Goal: Information Seeking & Learning: Learn about a topic

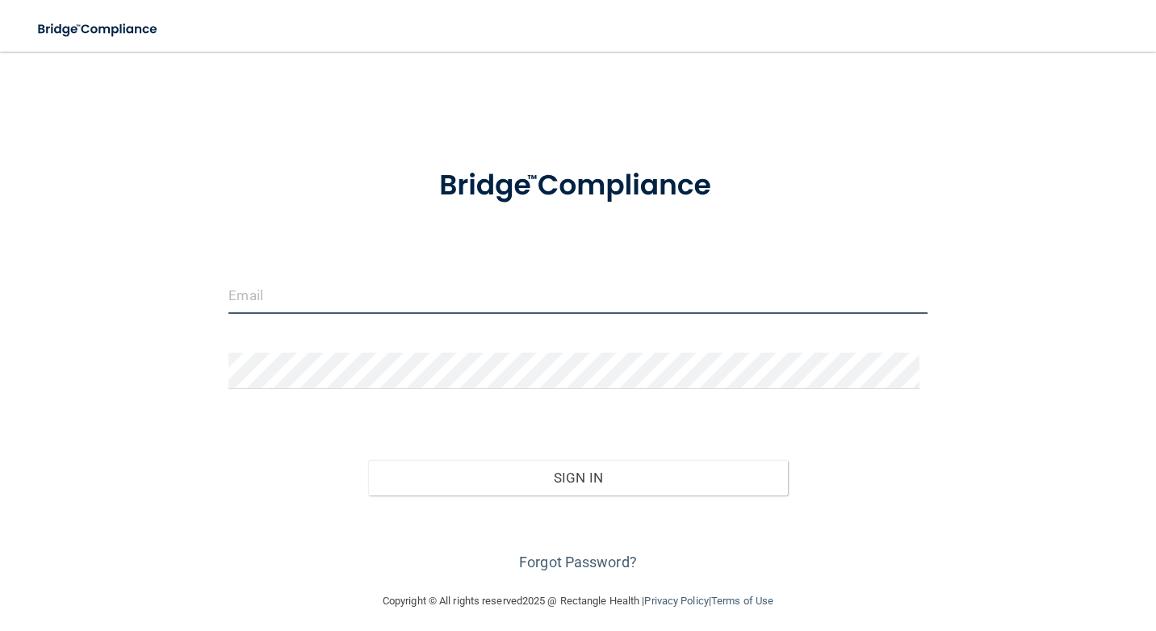
click at [247, 279] on input "email" at bounding box center [577, 296] width 698 height 36
type input "[EMAIL_ADDRESS][DOMAIN_NAME]"
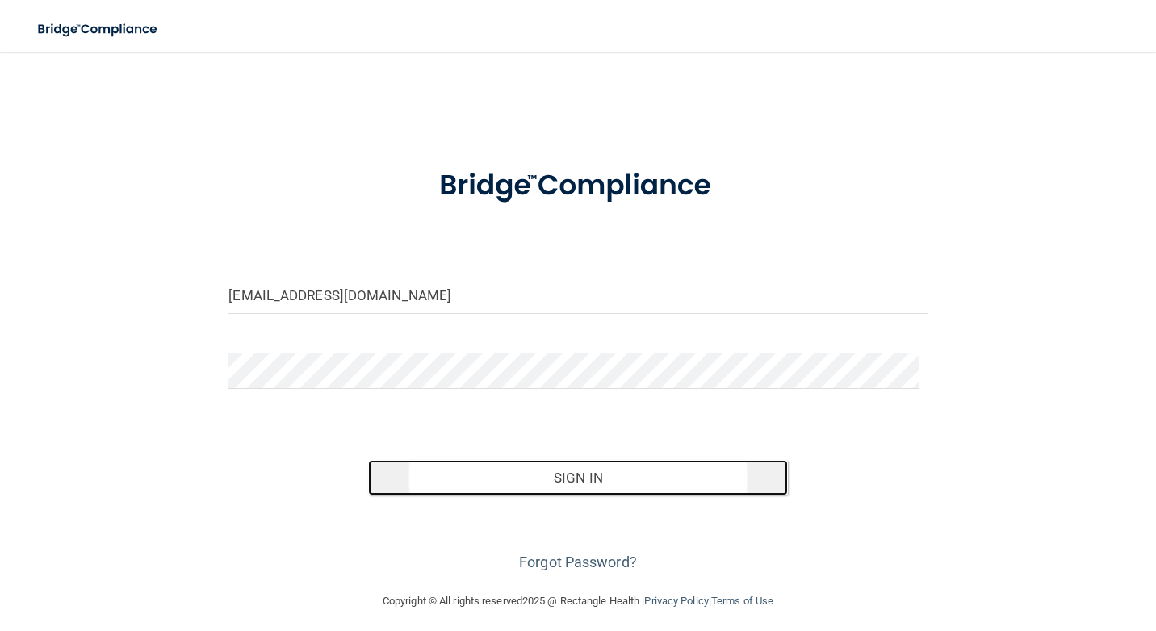
click at [495, 479] on button "Sign In" at bounding box center [577, 478] width 419 height 36
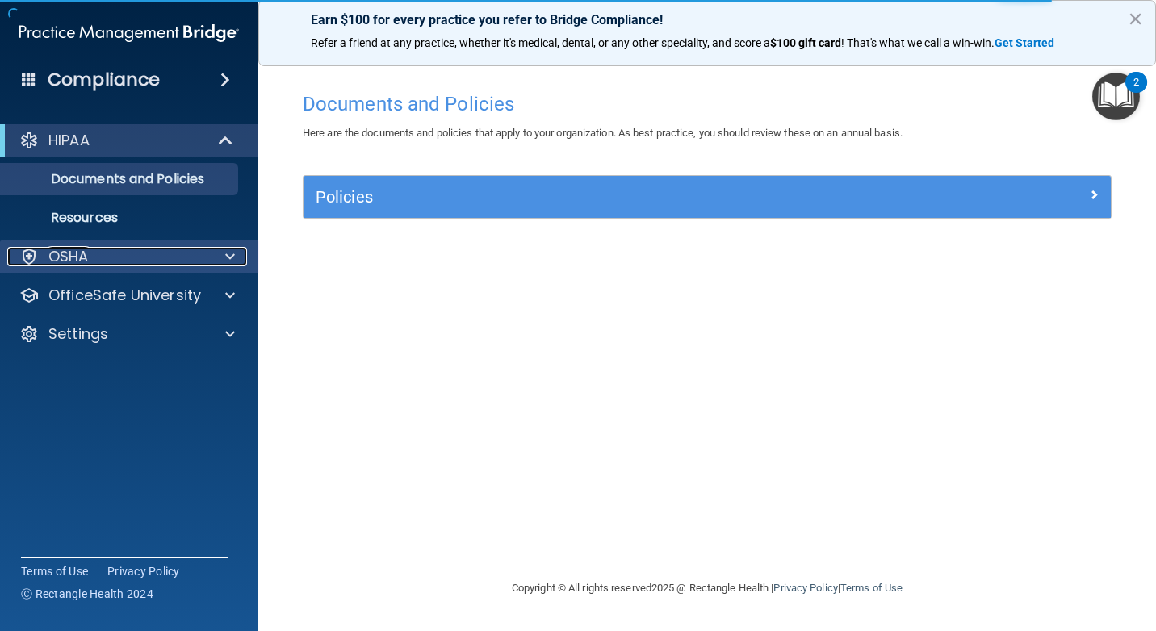
click at [232, 261] on span at bounding box center [230, 256] width 10 height 19
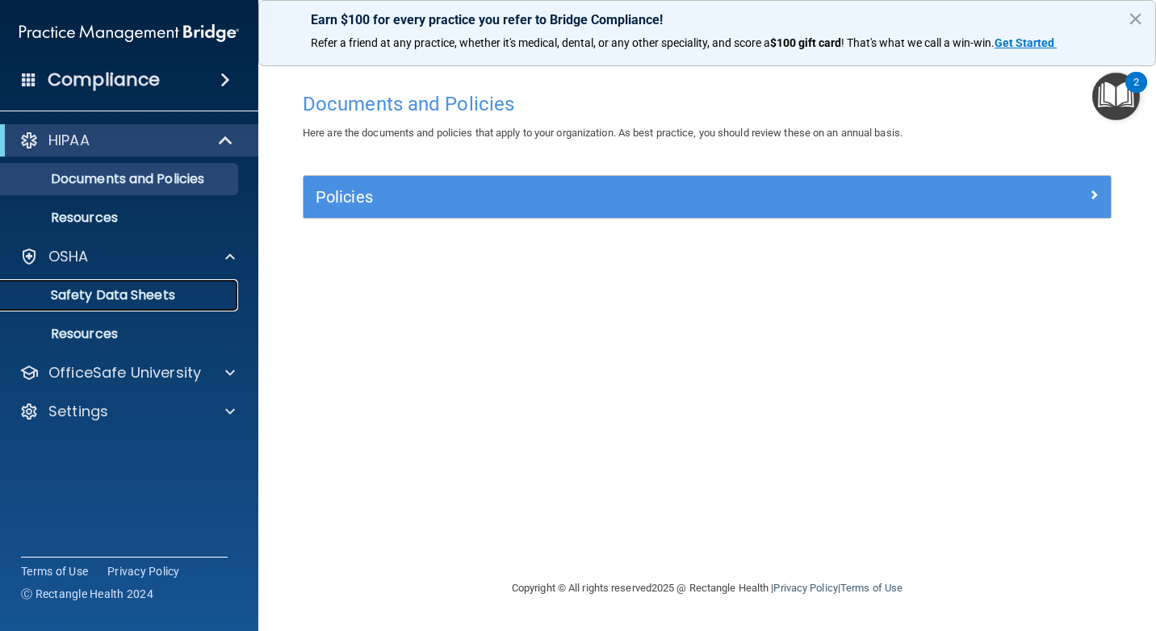
click at [164, 294] on p "Safety Data Sheets" at bounding box center [120, 295] width 220 height 16
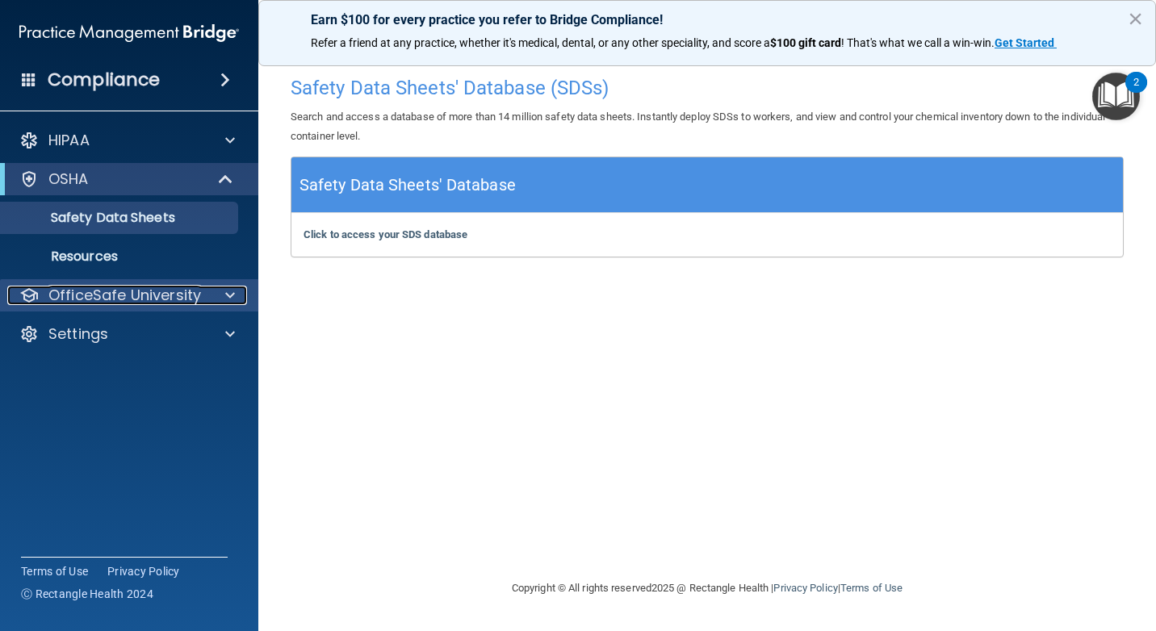
click at [147, 300] on p "OfficeSafe University" at bounding box center [124, 295] width 153 height 19
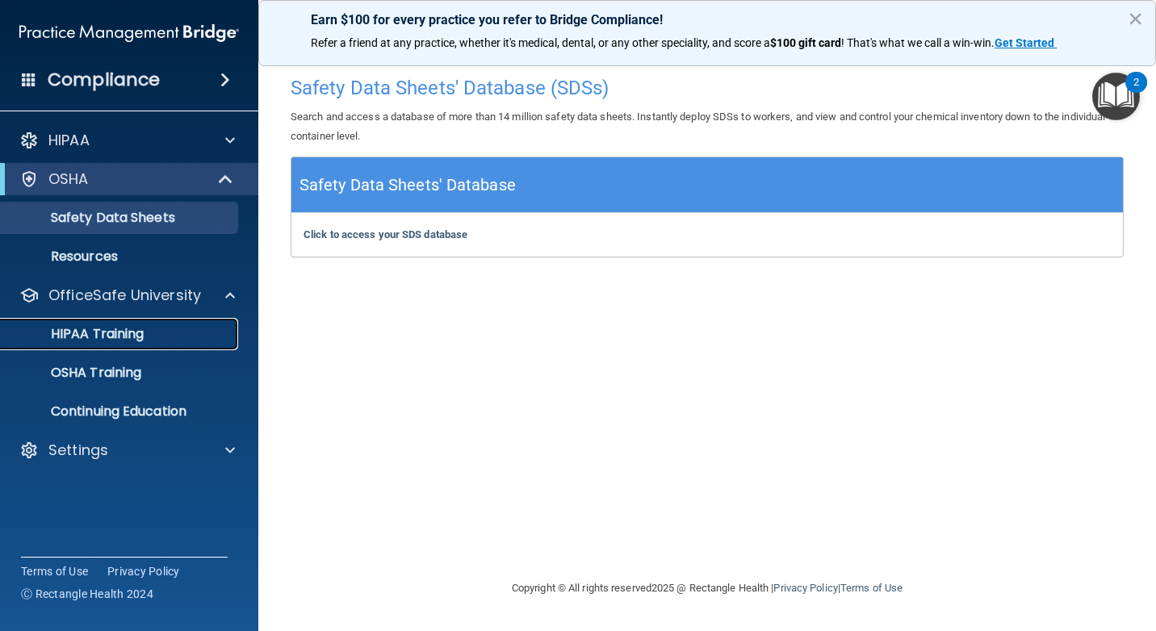
click at [106, 341] on p "HIPAA Training" at bounding box center [76, 334] width 133 height 16
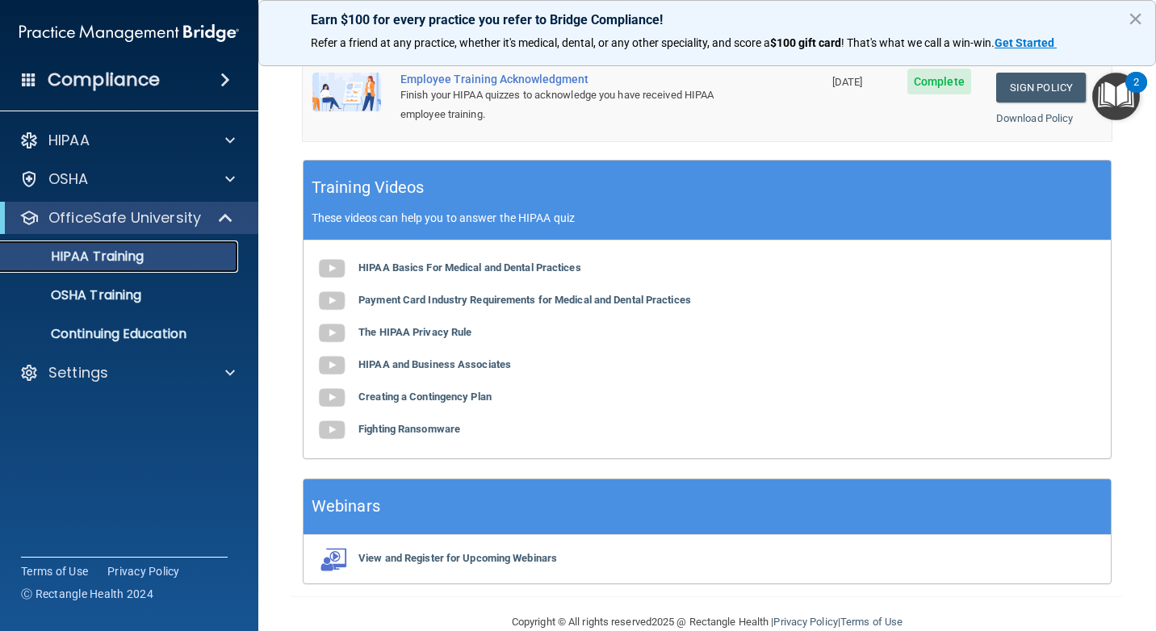
scroll to position [565, 0]
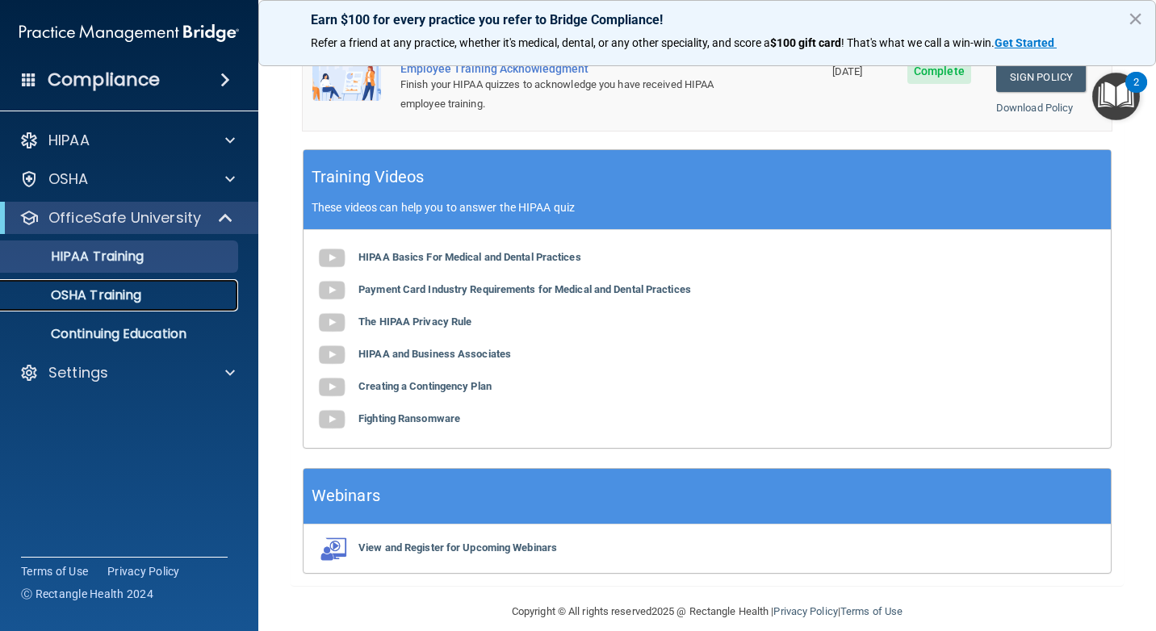
click at [141, 293] on p "OSHA Training" at bounding box center [75, 295] width 131 height 16
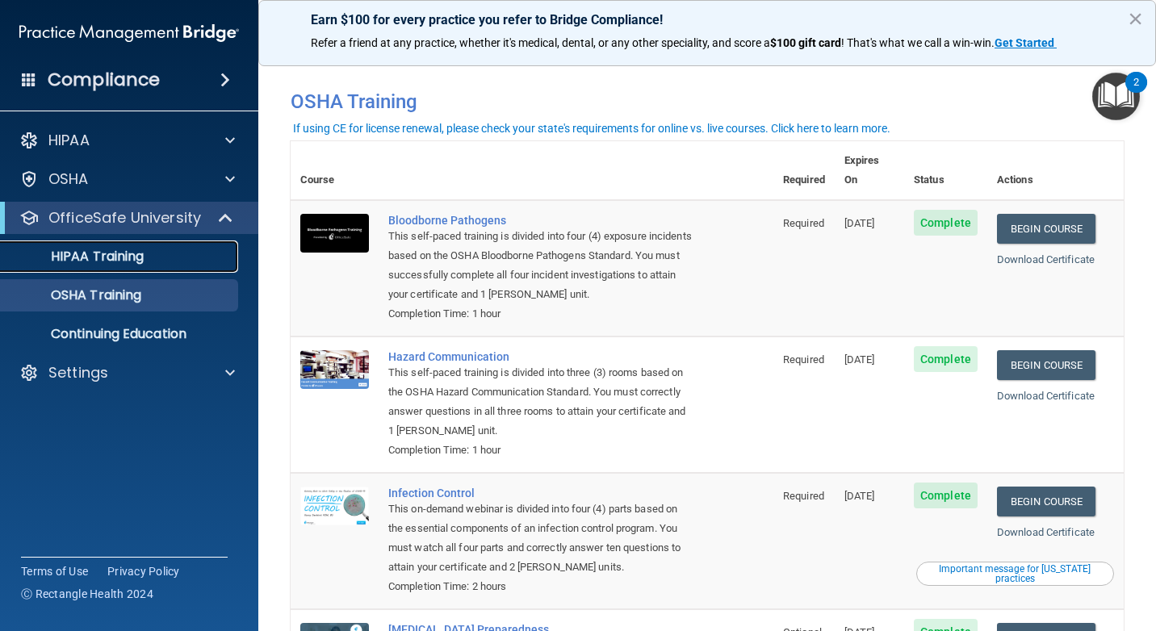
click at [125, 266] on link "HIPAA Training" at bounding box center [111, 256] width 254 height 32
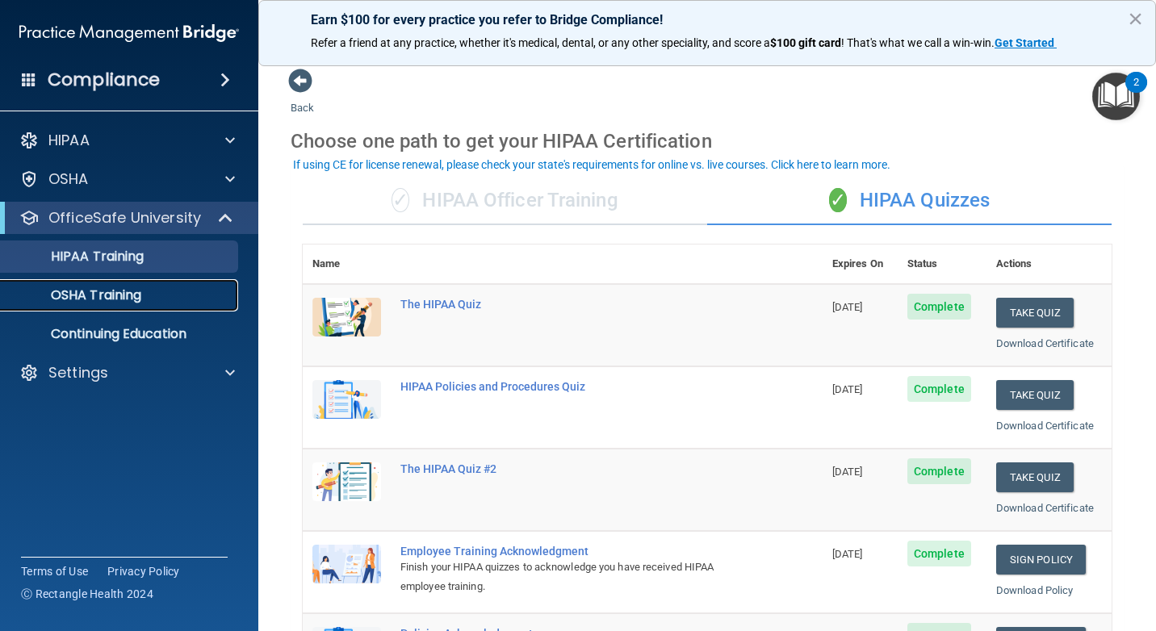
click at [85, 291] on p "OSHA Training" at bounding box center [75, 295] width 131 height 16
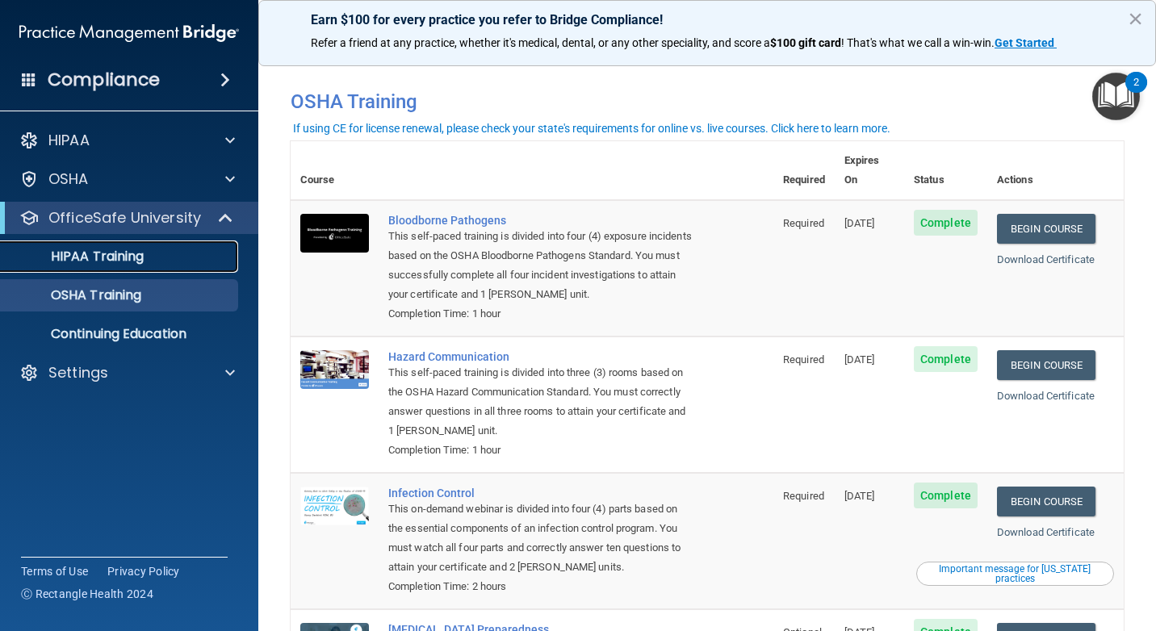
click at [118, 256] on p "HIPAA Training" at bounding box center [76, 257] width 133 height 16
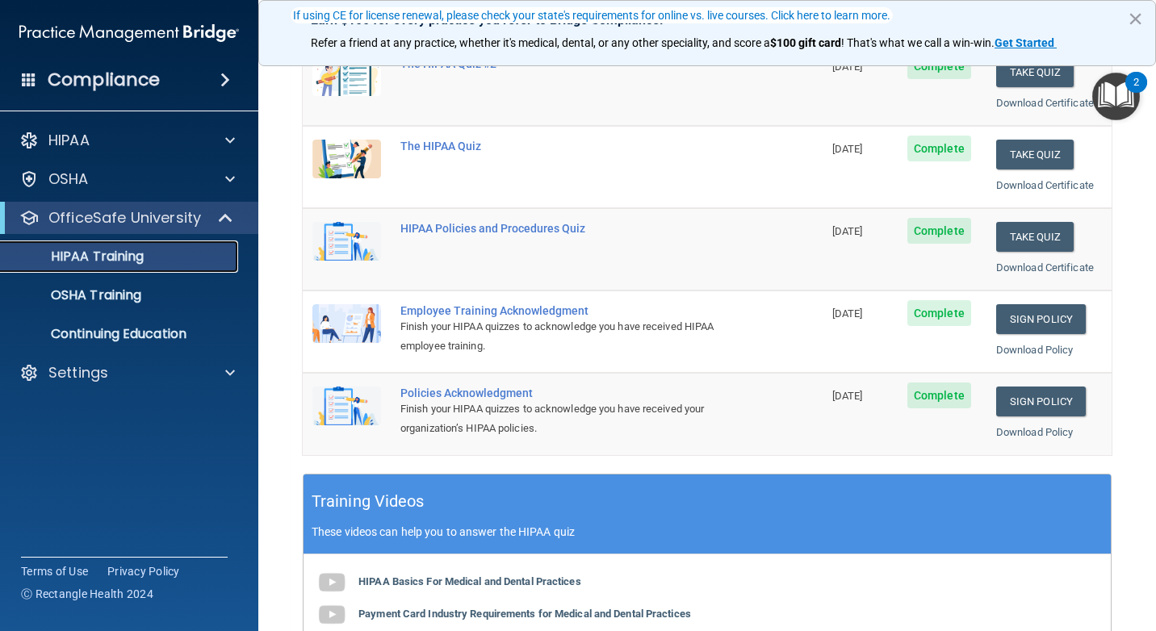
scroll to position [242, 0]
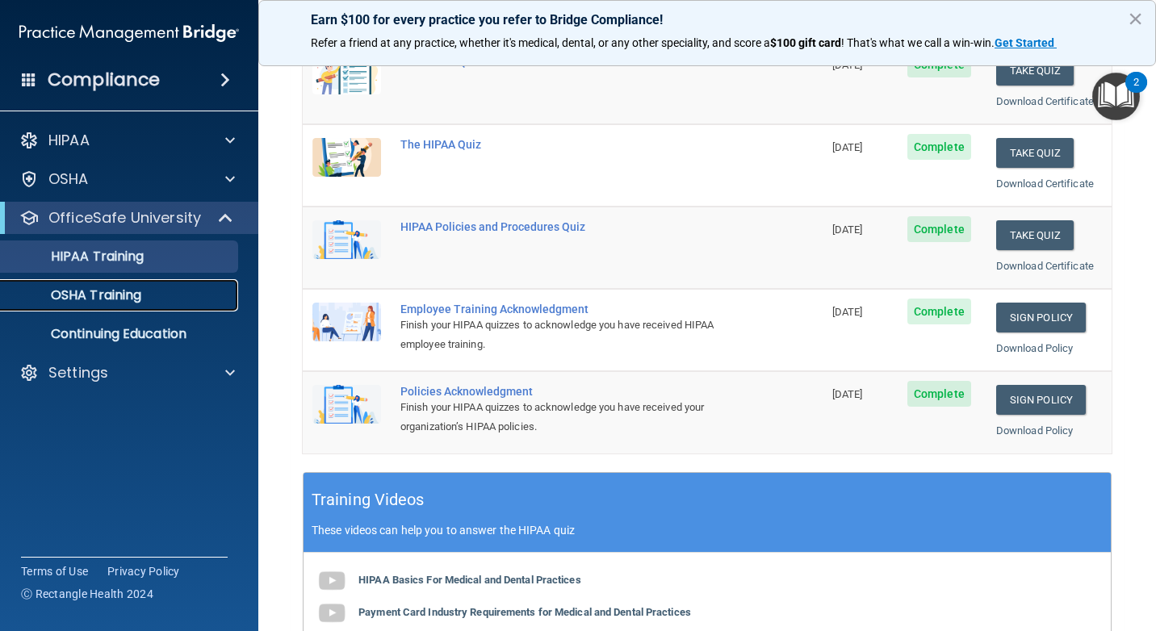
click at [81, 290] on p "OSHA Training" at bounding box center [75, 295] width 131 height 16
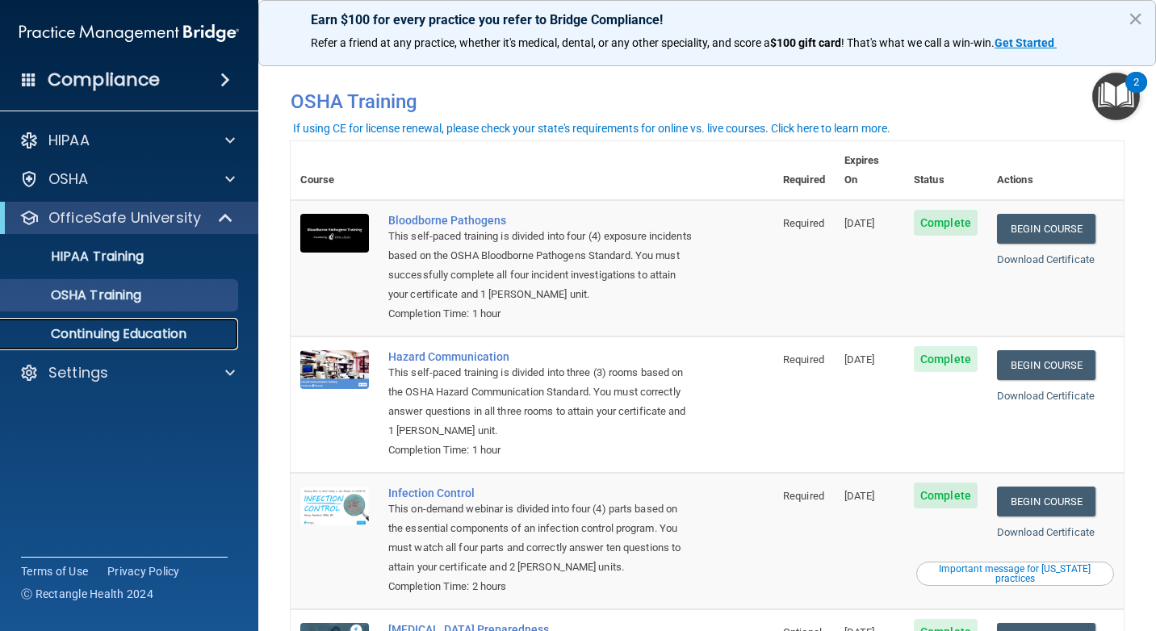
click at [143, 331] on p "Continuing Education" at bounding box center [120, 334] width 220 height 16
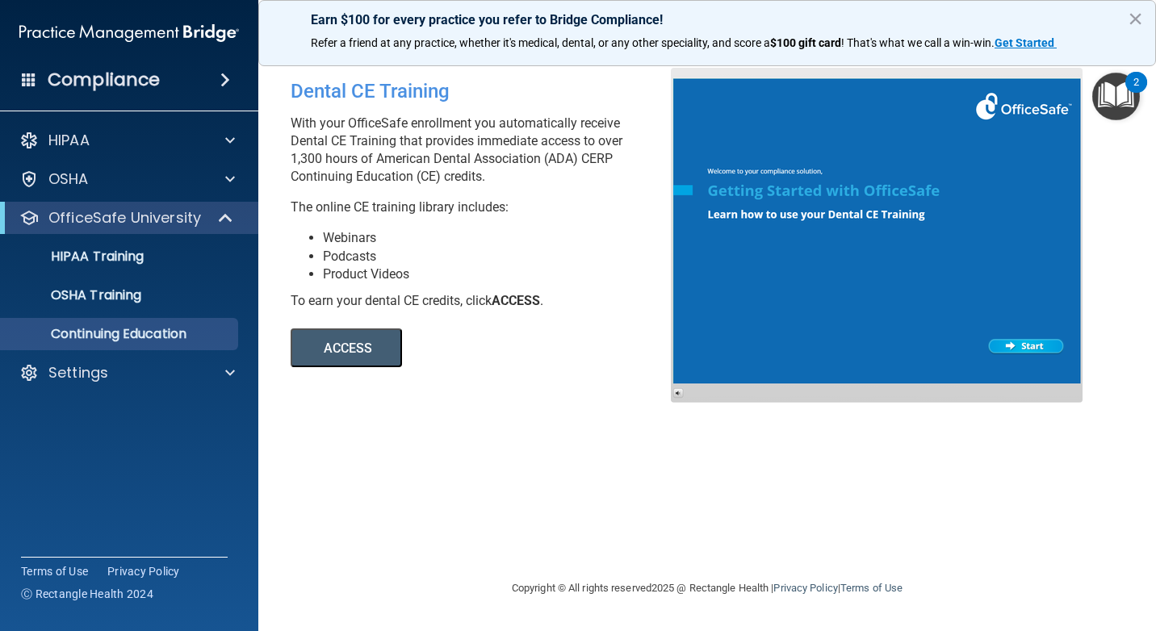
click at [566, 408] on div "Dental CE Training With your OfficeSafe enrollment you automatically receive De…" at bounding box center [707, 315] width 833 height 495
click at [161, 330] on p "Continuing Education" at bounding box center [120, 334] width 220 height 16
click at [1141, 17] on button "×" at bounding box center [1134, 19] width 15 height 26
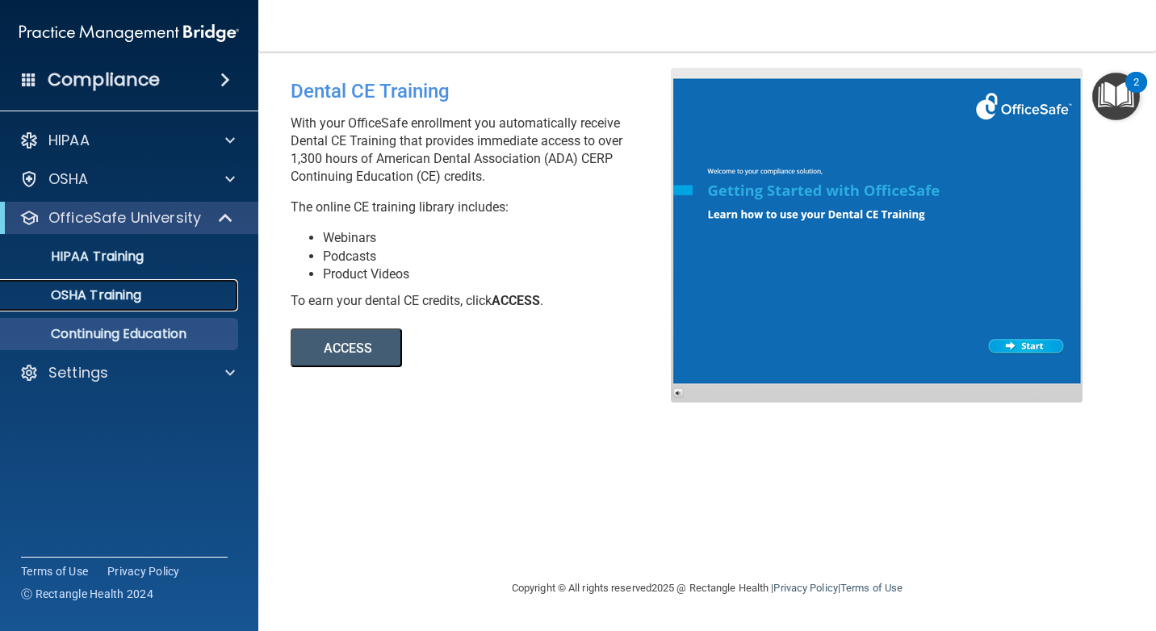
click at [102, 304] on link "OSHA Training" at bounding box center [111, 295] width 254 height 32
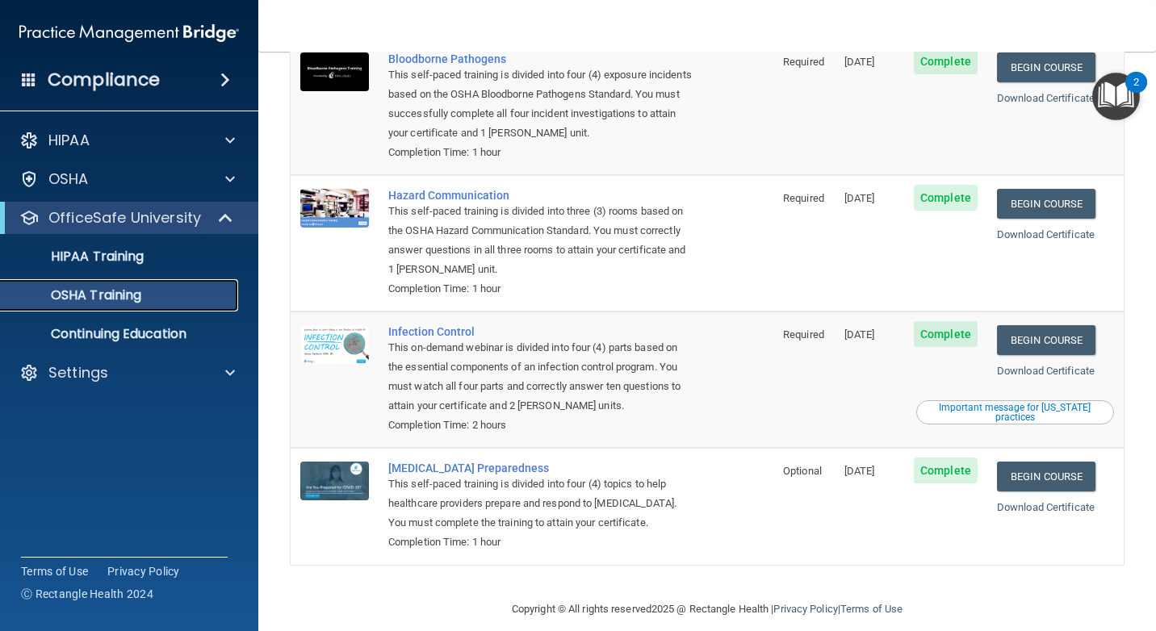
scroll to position [163, 0]
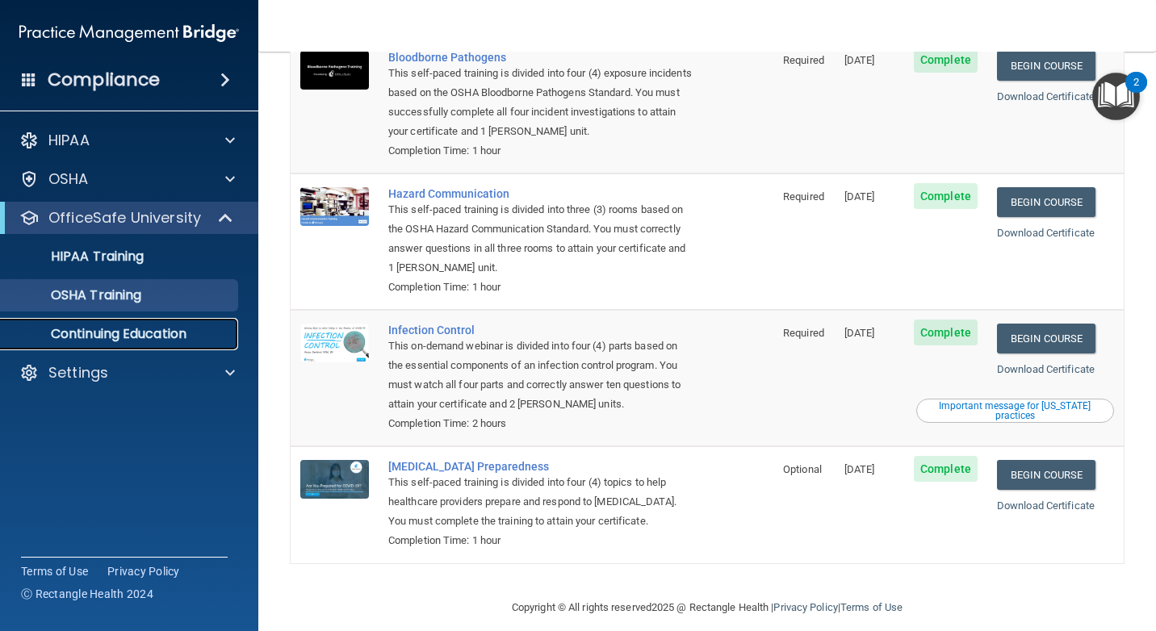
click at [123, 327] on p "Continuing Education" at bounding box center [120, 334] width 220 height 16
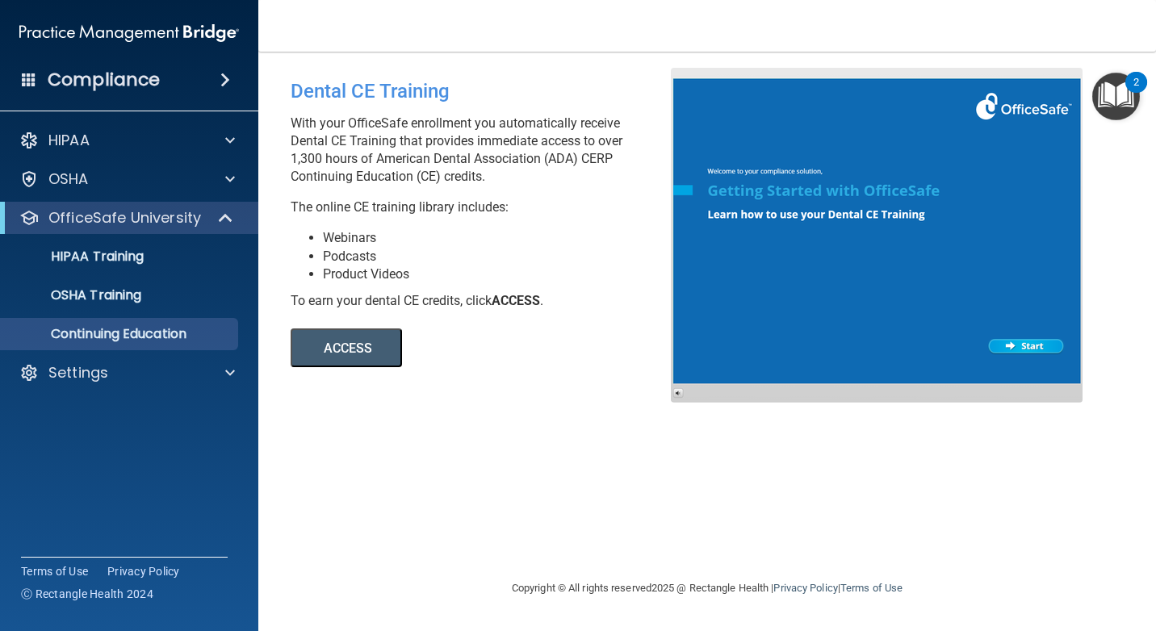
click at [394, 355] on button "ACCESS" at bounding box center [346, 347] width 111 height 39
click at [86, 254] on p "HIPAA Training" at bounding box center [76, 257] width 133 height 16
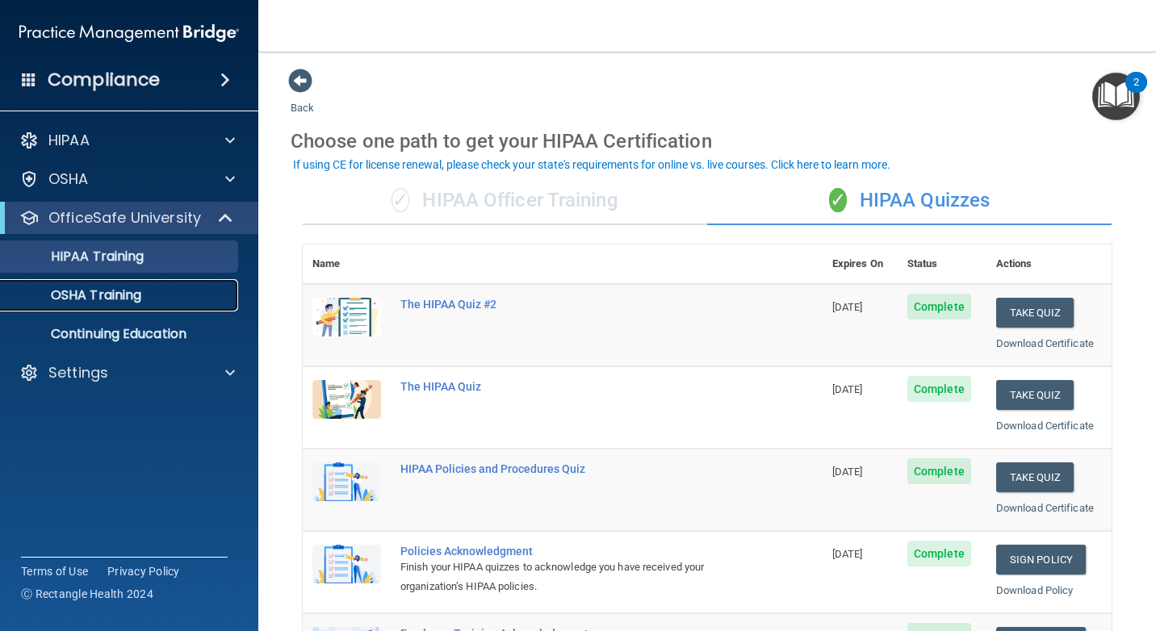
click at [112, 299] on p "OSHA Training" at bounding box center [75, 295] width 131 height 16
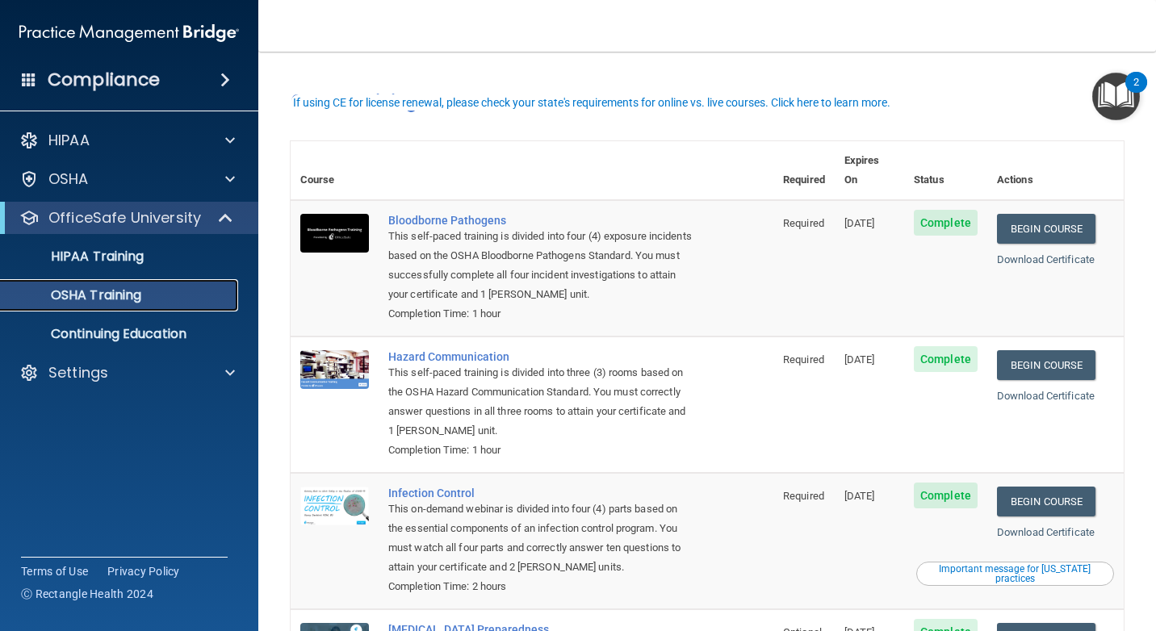
scroll to position [163, 0]
